Goal: Information Seeking & Learning: Learn about a topic

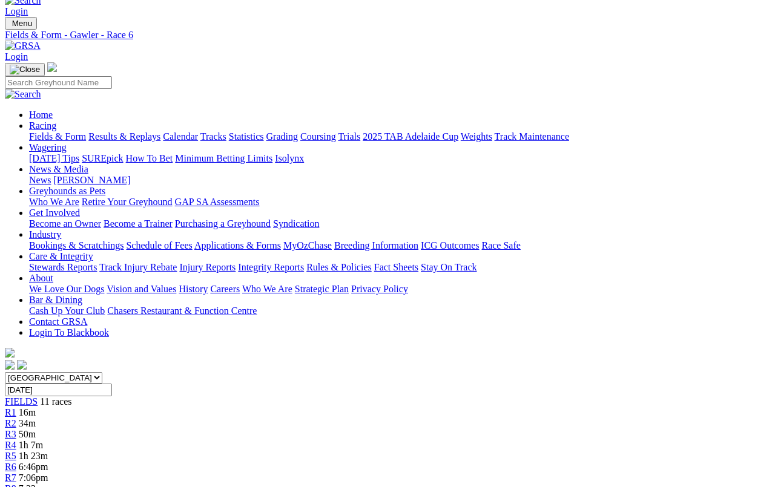
scroll to position [22, 0]
click at [16, 407] on span "R1" at bounding box center [10, 412] width 11 height 10
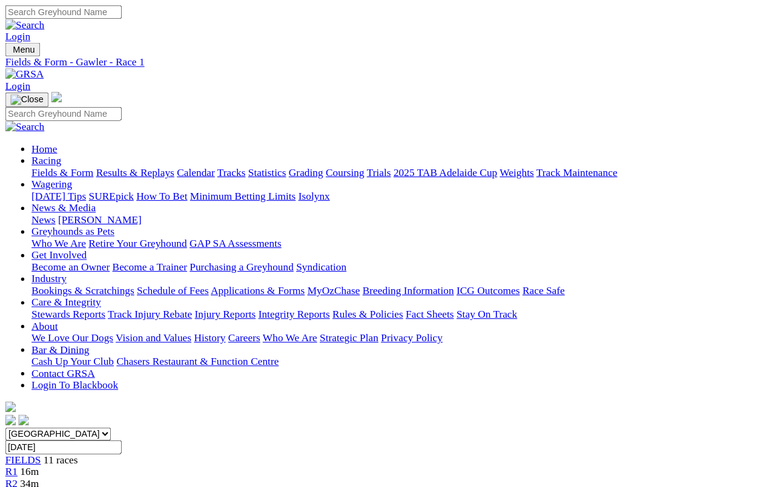
click at [37, 154] on link "Fields & Form" at bounding box center [57, 159] width 57 height 10
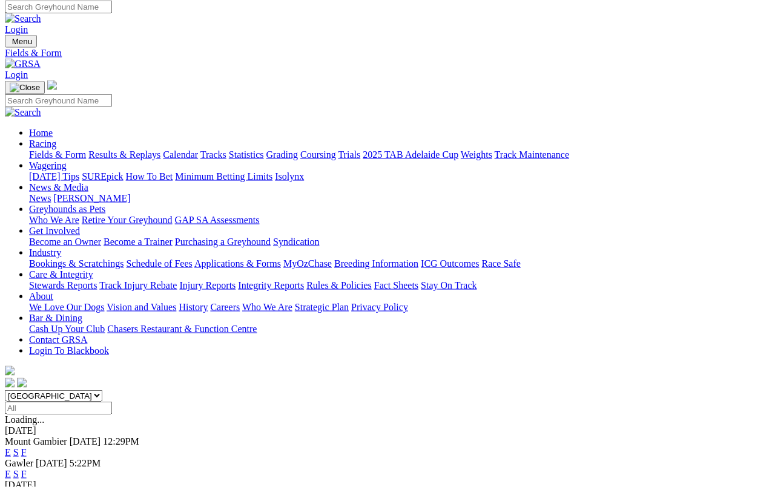
scroll to position [4, 0]
click at [27, 470] on link "F" at bounding box center [23, 475] width 5 height 10
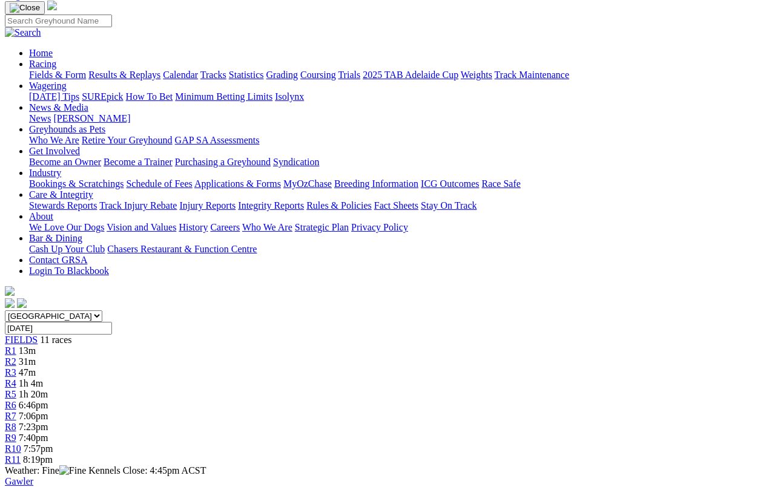
scroll to position [96, 0]
